Goal: Information Seeking & Learning: Learn about a topic

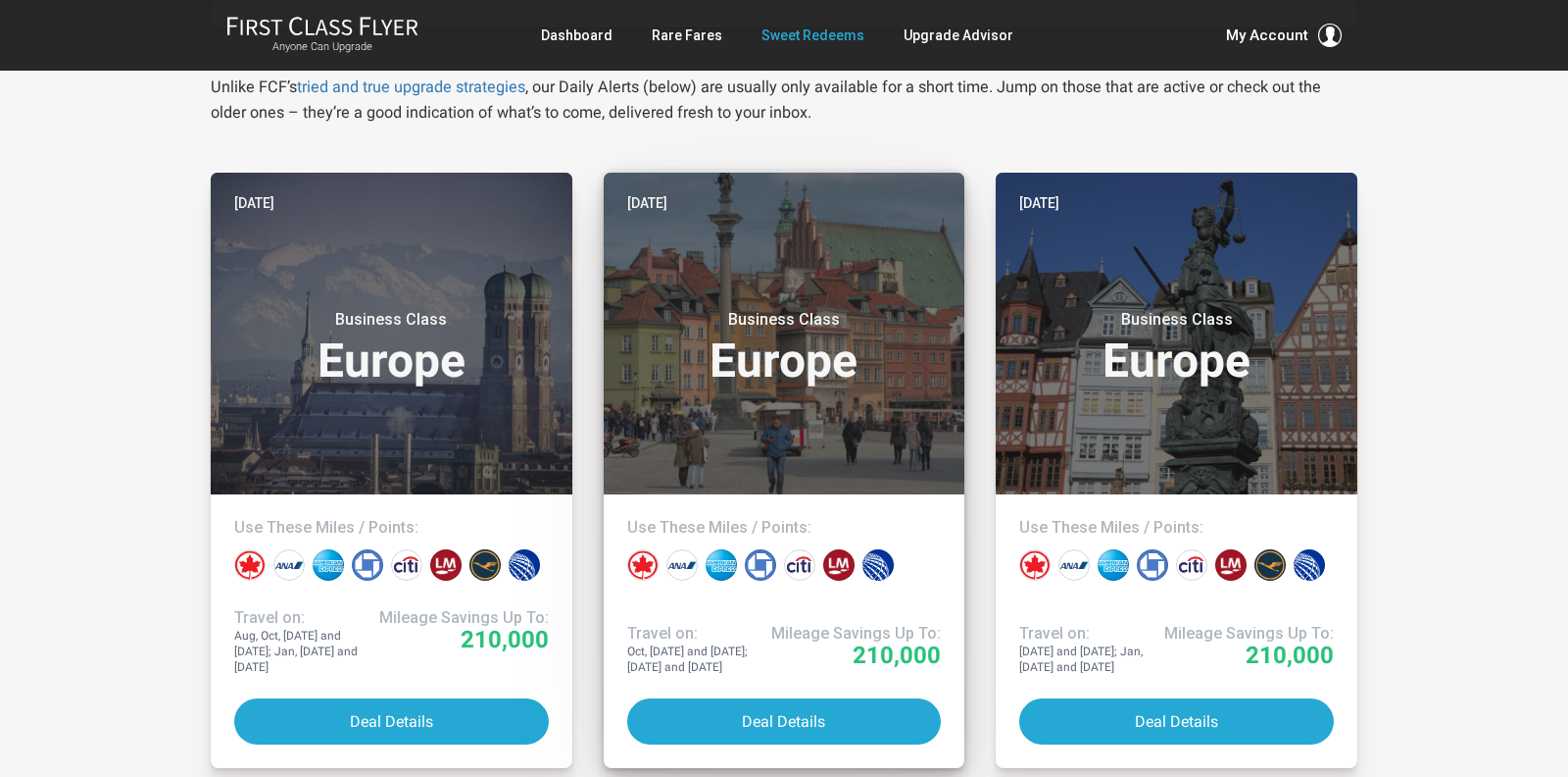
scroll to position [342, 0]
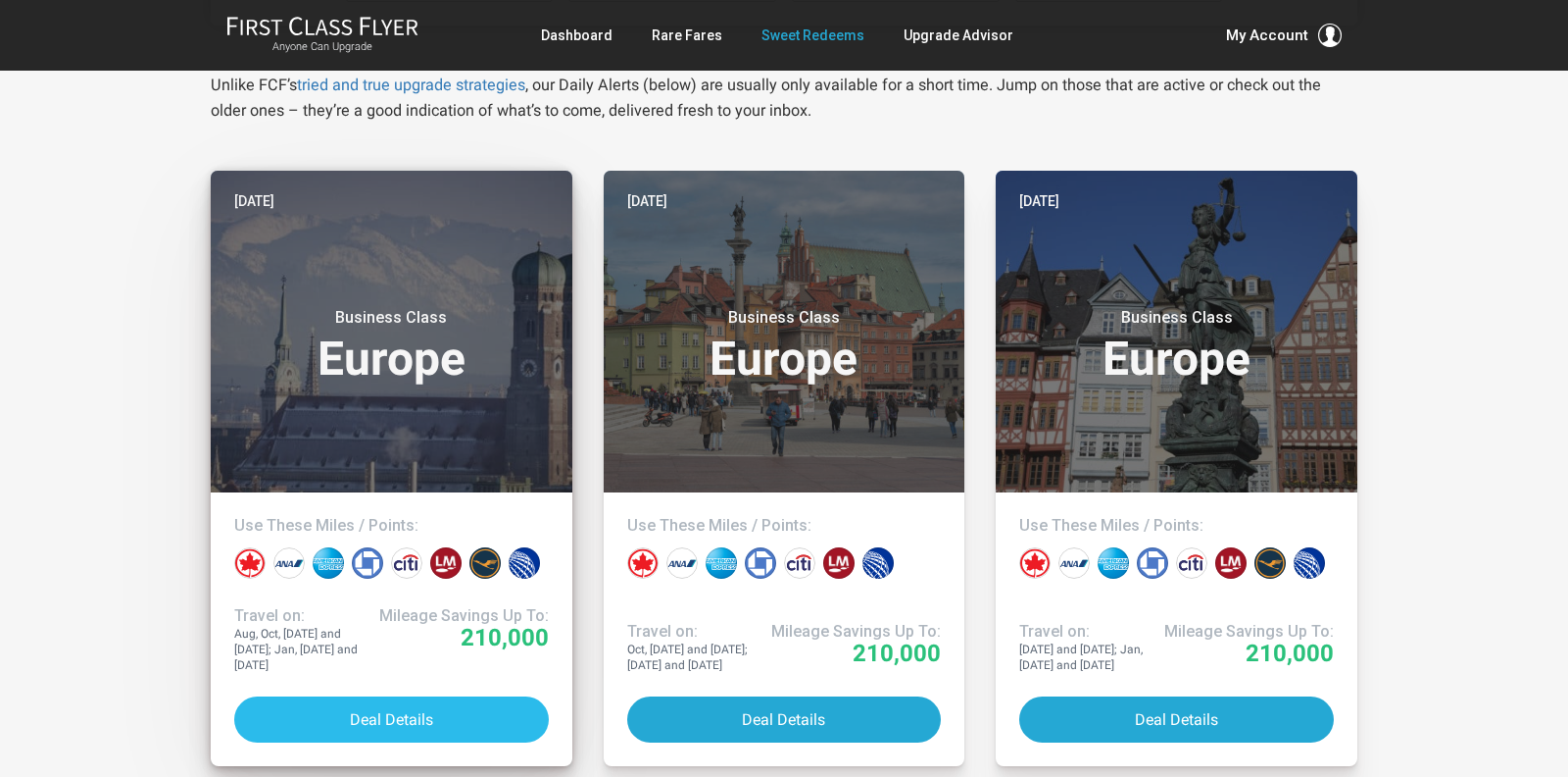
click at [369, 717] on button "Deal Details" at bounding box center [391, 719] width 314 height 46
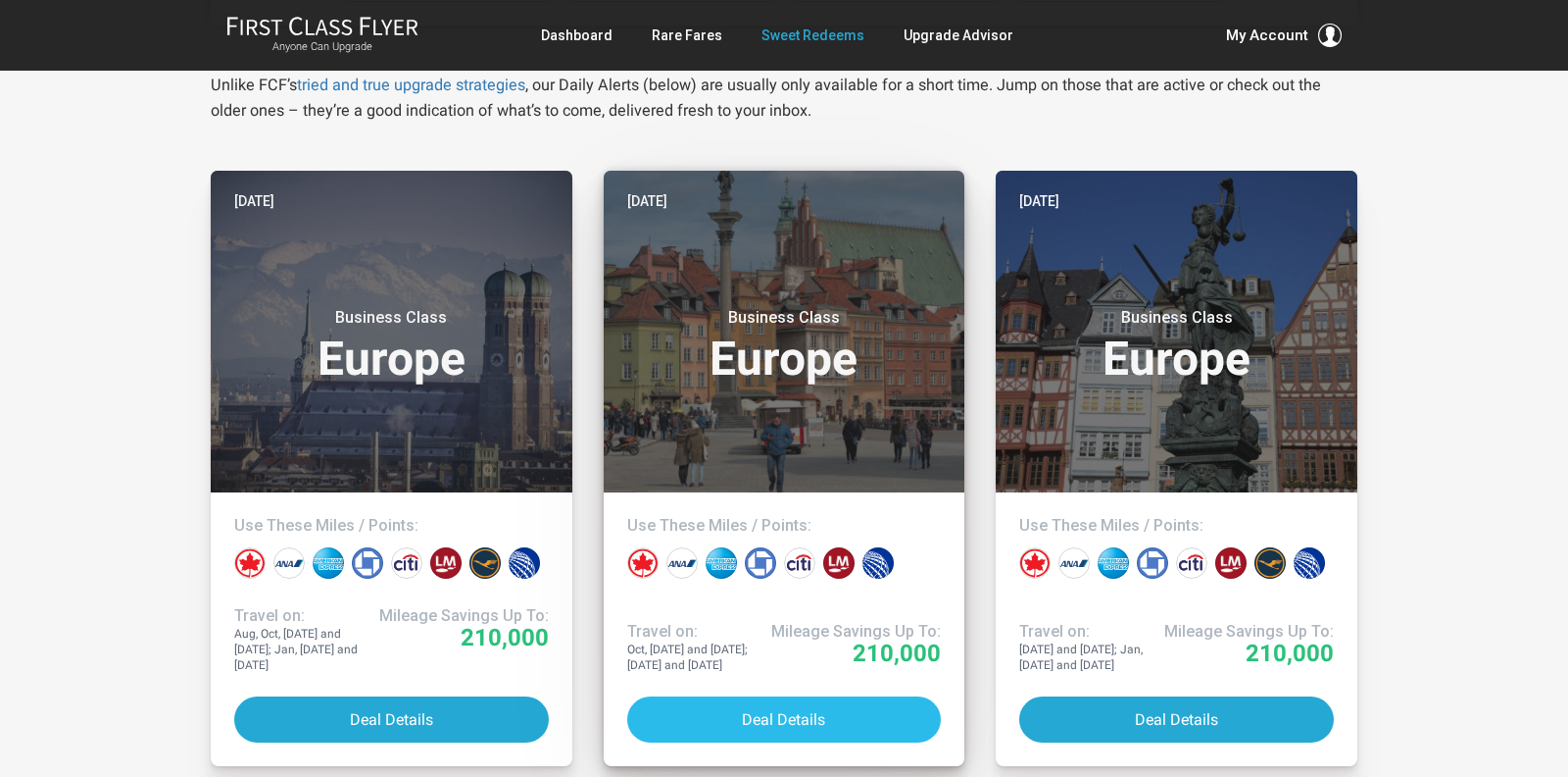
click at [780, 712] on button "Deal Details" at bounding box center [784, 719] width 314 height 46
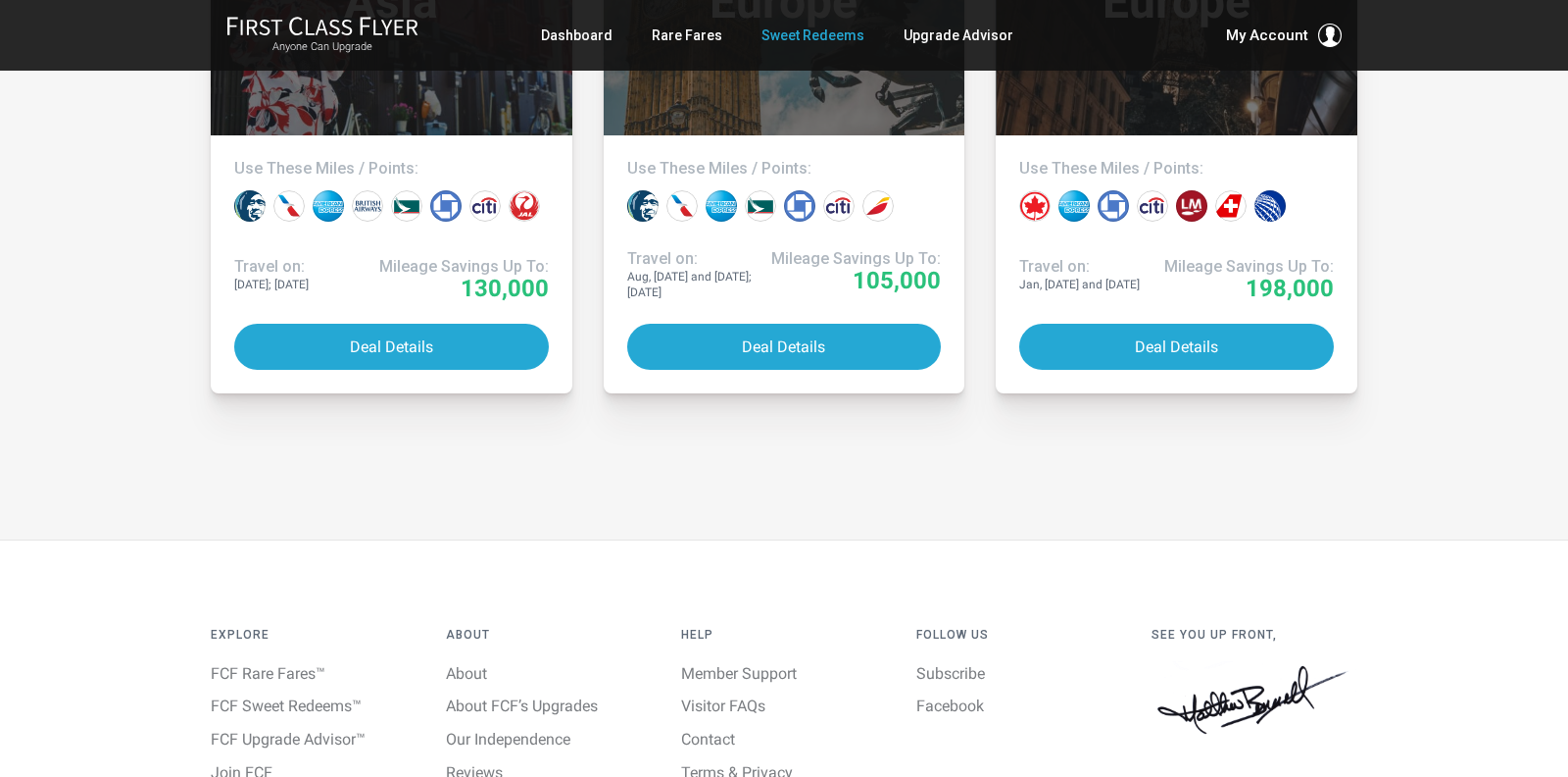
scroll to position [5054, 0]
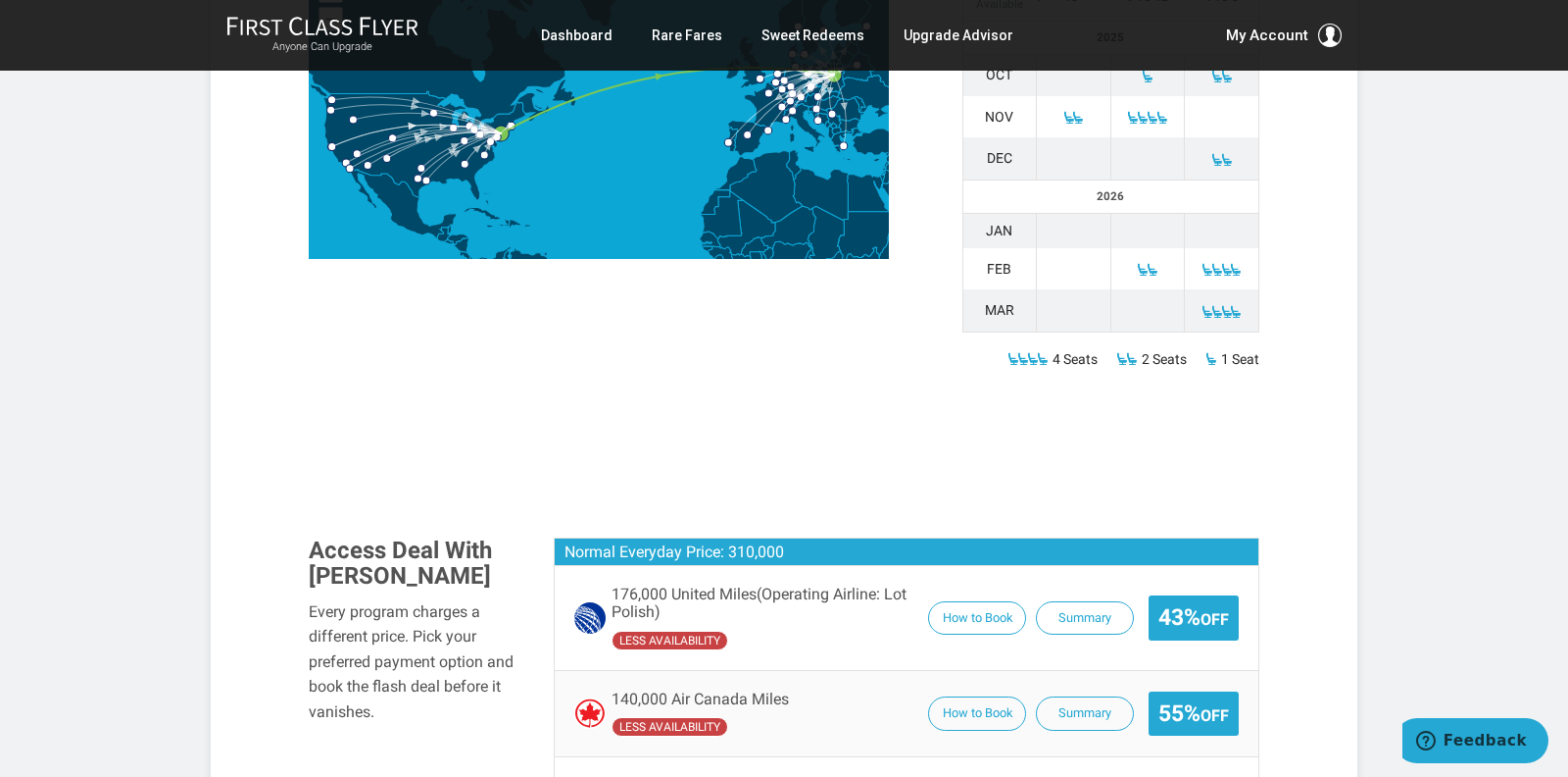
scroll to position [935, 0]
